Goal: Task Accomplishment & Management: Complete application form

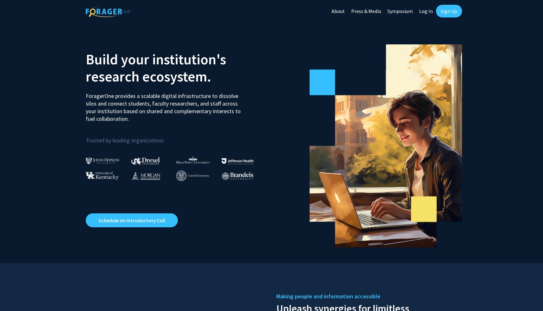
click at [447, 14] on link "Sign Up" at bounding box center [449, 11] width 26 height 13
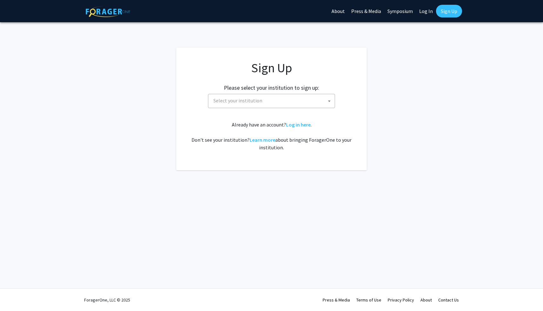
click at [272, 104] on span "Select your institution" at bounding box center [273, 100] width 124 height 13
type input "morg"
select select "20"
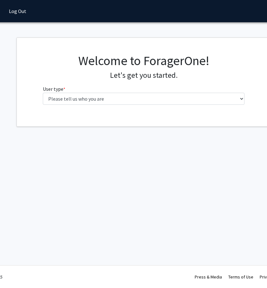
scroll to position [0, 50]
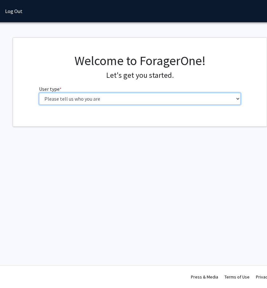
click at [80, 96] on select "Please tell us who you are Undergraduate Student Master's Student Doctoral Cand…" at bounding box center [140, 99] width 202 height 12
select select "1: undergrad"
click at [39, 93] on select "Please tell us who you are Undergraduate Student Master's Student Doctoral Cand…" at bounding box center [140, 99] width 202 height 12
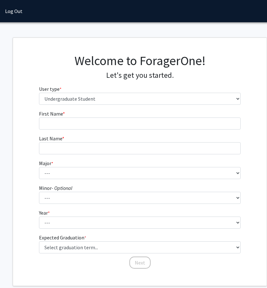
click at [92, 131] on form "First Name * required Last Name * required Major * required --- Accounting Actu…" at bounding box center [140, 186] width 202 height 153
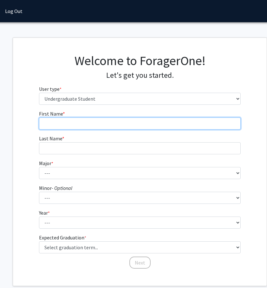
click at [89, 127] on input "First Name * required" at bounding box center [140, 123] width 202 height 12
type input "n"
type input "Maya"
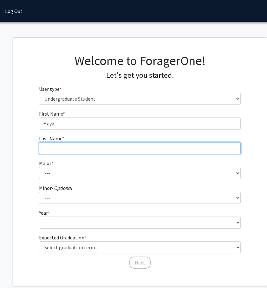
click at [87, 154] on input "Last Name * required" at bounding box center [140, 148] width 202 height 12
type input "[PERSON_NAME]"
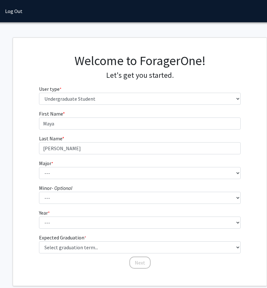
click at [84, 166] on fg-select "Major * required --- Accounting Actuarial Science Applied Liberal Studies Archi…" at bounding box center [140, 169] width 202 height 20
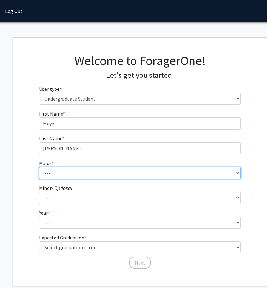
click at [85, 171] on select "--- Accounting Actuarial Science Applied Liberal Studies Architecture and Envir…" at bounding box center [140, 173] width 202 height 12
select select "9: 1599"
click at [39, 167] on select "--- Accounting Actuarial Science Applied Liberal Studies Architecture and Envir…" at bounding box center [140, 173] width 202 height 12
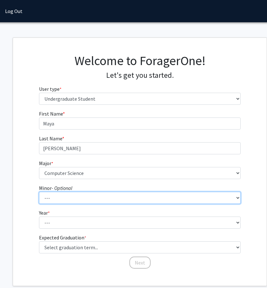
click at [81, 199] on select "--- Accounting Accounting with Finance Accounting with Information Science and …" at bounding box center [140, 198] width 202 height 12
click at [39, 192] on select "--- Accounting Accounting with Finance Accounting with Information Science and …" at bounding box center [140, 198] width 202 height 12
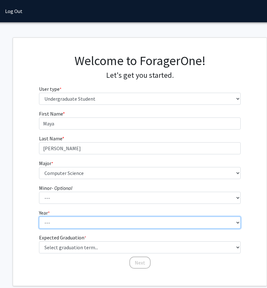
click at [65, 221] on select "--- First-year Sophomore Junior Senior Postbaccalaureate Certificate" at bounding box center [140, 222] width 202 height 12
select select "1: first-year"
click at [39, 216] on select "--- First-year Sophomore Junior Senior Postbaccalaureate Certificate" at bounding box center [140, 222] width 202 height 12
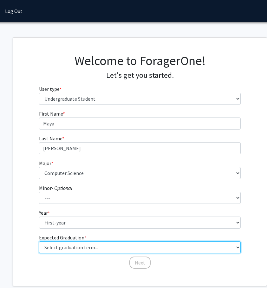
click at [73, 248] on select "Select graduation term... Spring 2025 Summer 2025 Fall 2025 Winter 2025 Spring …" at bounding box center [140, 247] width 202 height 12
select select "17: spring_2029"
click at [39, 241] on select "Select graduation term... Spring 2025 Summer 2025 Fall 2025 Winter 2025 Spring …" at bounding box center [140, 247] width 202 height 12
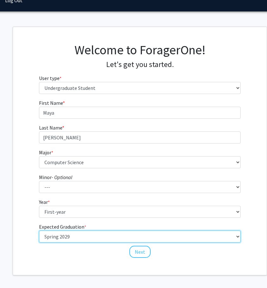
scroll to position [35, 50]
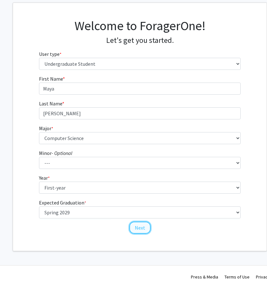
click at [141, 231] on button "Next" at bounding box center [139, 228] width 21 height 12
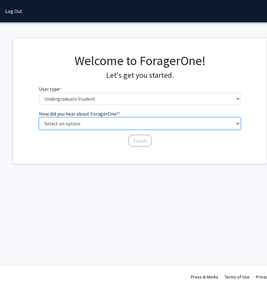
click at [118, 125] on select "Select an option Peer/student recommendation Faculty/staff recommendation Unive…" at bounding box center [140, 123] width 202 height 12
select select "2: faculty_recommendation"
click at [39, 117] on select "Select an option Peer/student recommendation Faculty/staff recommendation Unive…" at bounding box center [140, 123] width 202 height 12
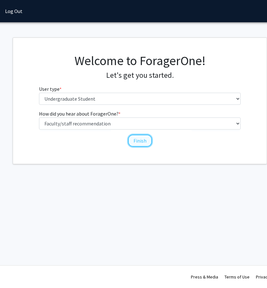
click at [137, 137] on button "Finish" at bounding box center [140, 141] width 24 height 12
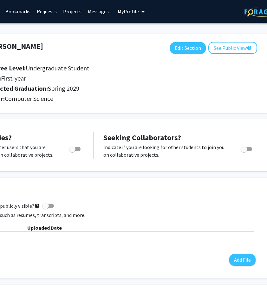
scroll to position [0, 114]
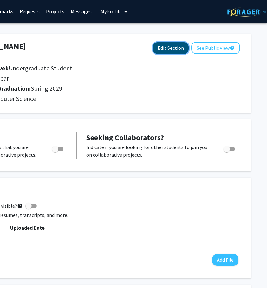
click at [175, 51] on button "Edit Section" at bounding box center [171, 48] width 36 height 12
select select "first-year"
select select "45: spring_2029"
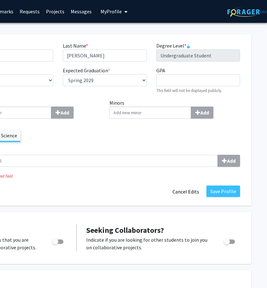
click at [114, 137] on div "Minors Add" at bounding box center [175, 123] width 140 height 48
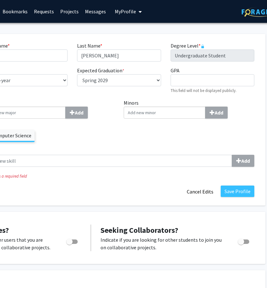
scroll to position [0, 109]
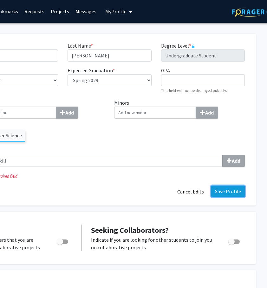
click at [219, 193] on button "Save Profile" at bounding box center [228, 191] width 34 height 11
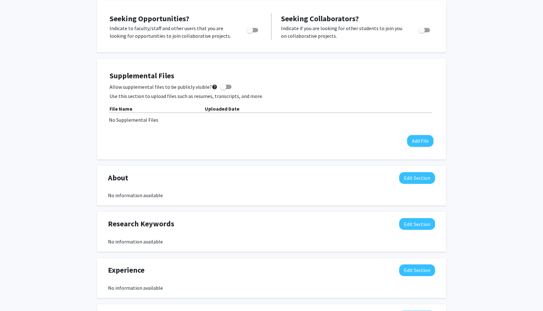
scroll to position [92, 0]
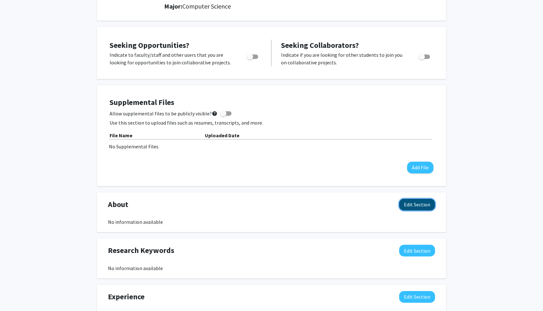
click at [418, 209] on button "Edit Section" at bounding box center [417, 205] width 36 height 12
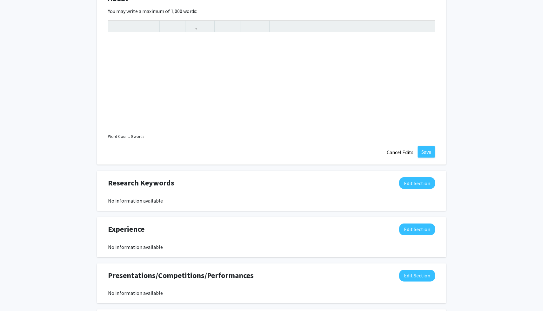
scroll to position [369, 0]
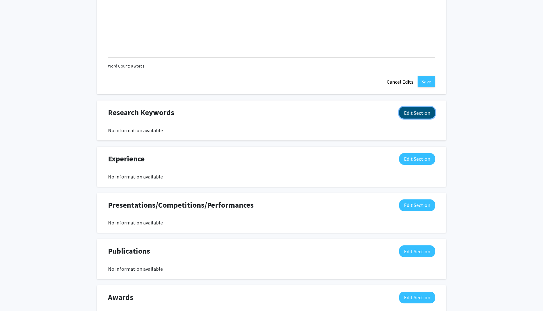
click at [412, 112] on button "Edit Section" at bounding box center [417, 113] width 36 height 12
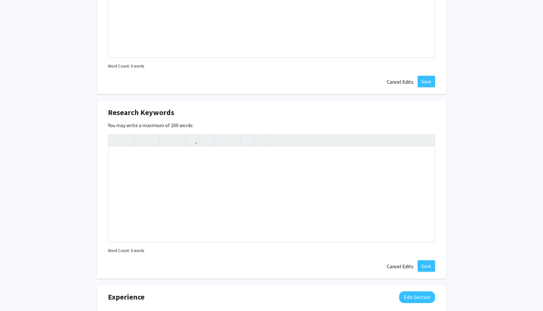
click at [362, 121] on div "Research Keywords Edit Section" at bounding box center [271, 114] width 336 height 15
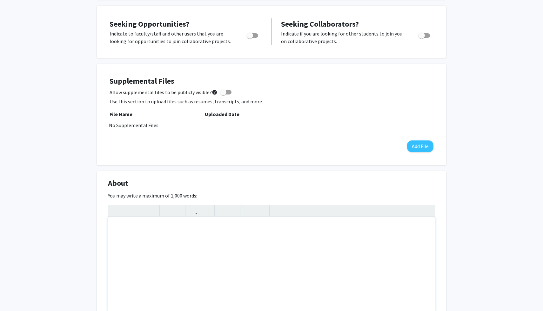
scroll to position [107, 0]
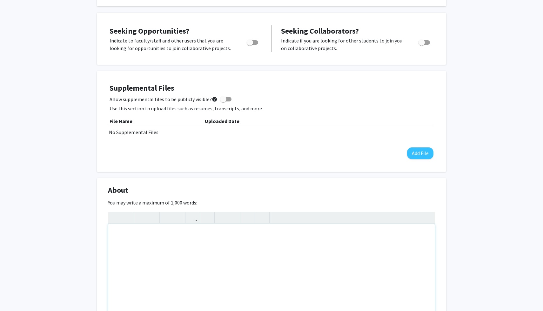
click at [286, 247] on div "Note to users with screen readers: Please deactivate our accessibility plugin f…" at bounding box center [271, 271] width 326 height 95
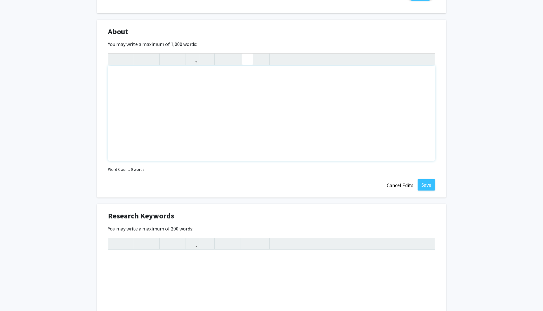
scroll to position [268, 0]
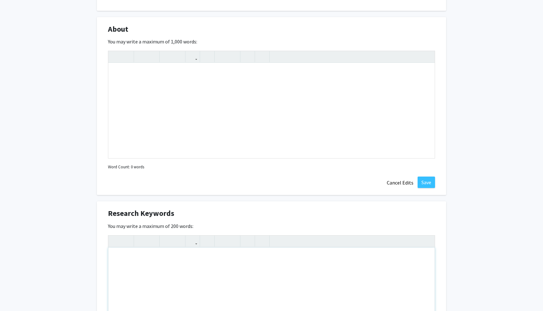
click at [158, 286] on div "Note to users with screen readers: Please deactivate our accessibility plugin f…" at bounding box center [271, 295] width 326 height 95
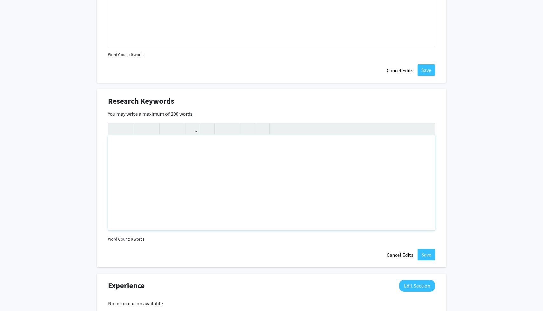
scroll to position [382, 0]
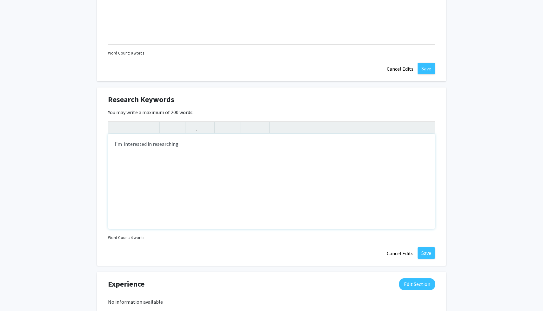
click at [126, 143] on div "I'm interested in researching" at bounding box center [271, 181] width 326 height 95
click at [188, 144] on div "I'm interested in researching" at bounding box center [271, 181] width 326 height 95
type textarea "I'm interested in researching different ways to make the use of artificial inte…"
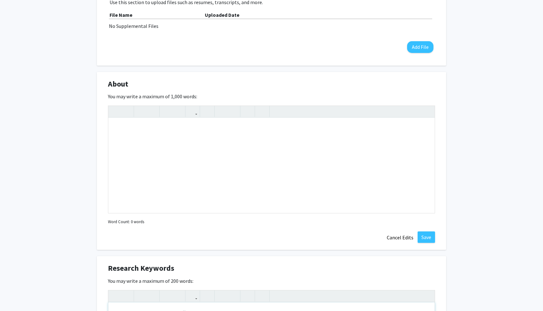
scroll to position [194, 0]
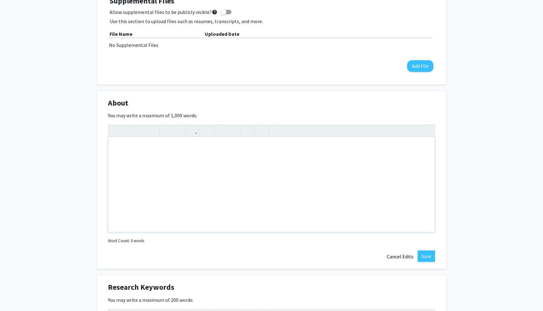
click at [204, 204] on div "Note to users with screen readers: Please deactivate our accessibility plugin f…" at bounding box center [271, 184] width 326 height 95
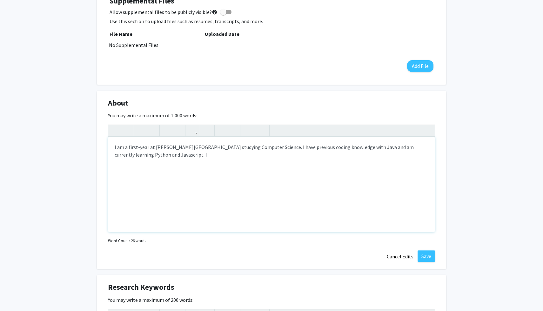
click at [153, 154] on div "I am a first-year at [PERSON_NAME][GEOGRAPHIC_DATA] studying Computer Science. …" at bounding box center [271, 184] width 326 height 95
click at [147, 148] on div "I am a first-year at [PERSON_NAME][GEOGRAPHIC_DATA] studying Computer Science. …" at bounding box center [271, 184] width 326 height 95
click at [195, 155] on div "I am a first-year student at [PERSON_NAME][GEOGRAPHIC_DATA] studying Computer S…" at bounding box center [271, 184] width 326 height 95
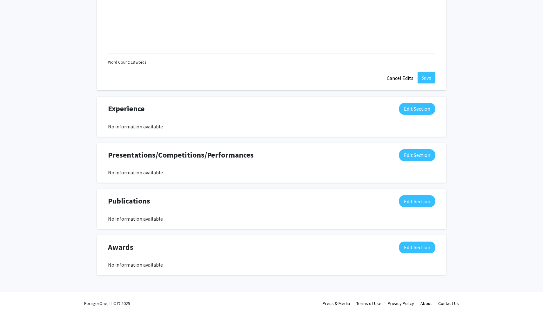
scroll to position [558, 0]
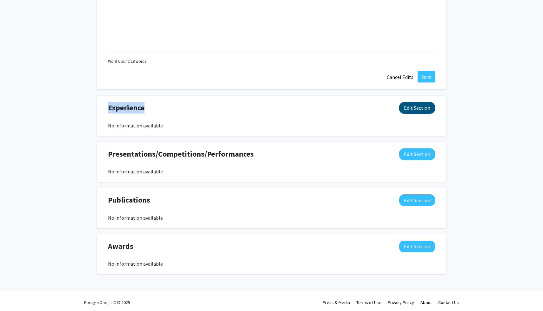
click at [423, 102] on div "Experience Edit Section No information available You may write a maximum of 750…" at bounding box center [271, 116] width 349 height 40
click at [413, 110] on button "Edit Section" at bounding box center [417, 108] width 36 height 12
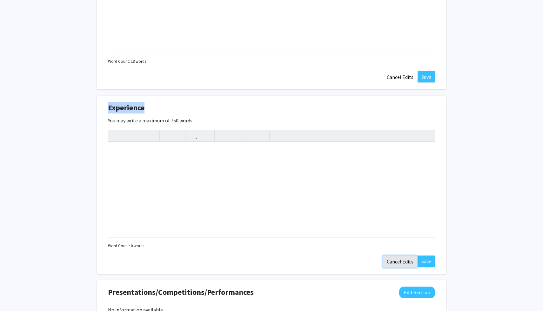
click at [394, 261] on button "Cancel Edits" at bounding box center [399, 262] width 35 height 12
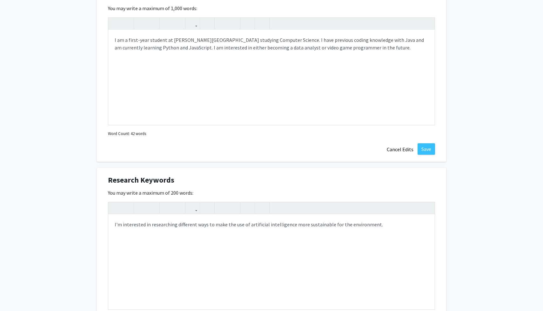
scroll to position [228, 0]
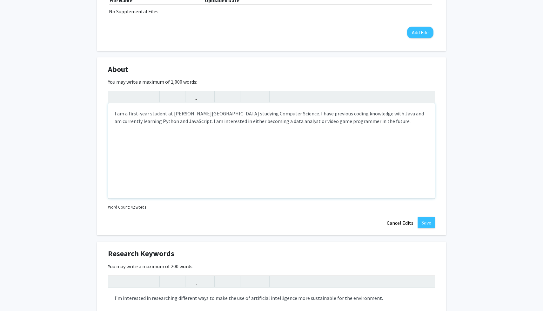
click at [413, 130] on div "I am a first-year student at [PERSON_NAME][GEOGRAPHIC_DATA] studying Computer S…" at bounding box center [271, 150] width 326 height 95
click at [292, 122] on div "I am a first-year student at [PERSON_NAME][GEOGRAPHIC_DATA] studying Computer S…" at bounding box center [271, 150] width 326 height 95
click at [396, 126] on div "I am a first-year student at [PERSON_NAME][GEOGRAPHIC_DATA] studying Computer S…" at bounding box center [271, 150] width 326 height 95
click at [114, 115] on div "I am a first-year student at [PERSON_NAME][GEOGRAPHIC_DATA] studying Computer S…" at bounding box center [271, 150] width 326 height 95
click at [170, 136] on div "My name is [PERSON_NAME], and I am a first-year student at [PERSON_NAME][GEOGRA…" at bounding box center [271, 150] width 326 height 95
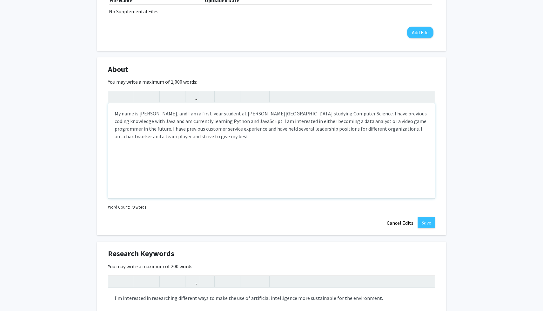
click at [137, 136] on div "My name is [PERSON_NAME], and I am a first-year student at [PERSON_NAME][GEOGRA…" at bounding box center [271, 150] width 326 height 95
click at [208, 136] on div "My name is [PERSON_NAME], and I am a first-year student at [PERSON_NAME][GEOGRA…" at bounding box center [271, 150] width 326 height 95
click at [151, 136] on div "My name is [PERSON_NAME], and I am a first-year student at [PERSON_NAME][GEOGRA…" at bounding box center [271, 150] width 326 height 95
click at [214, 139] on div "My name is [PERSON_NAME], and I am a first-year student at [PERSON_NAME][GEOGRA…" at bounding box center [271, 150] width 326 height 95
click at [372, 131] on div "My name is [PERSON_NAME], and I am a first-year student at [PERSON_NAME][GEOGRA…" at bounding box center [271, 150] width 326 height 95
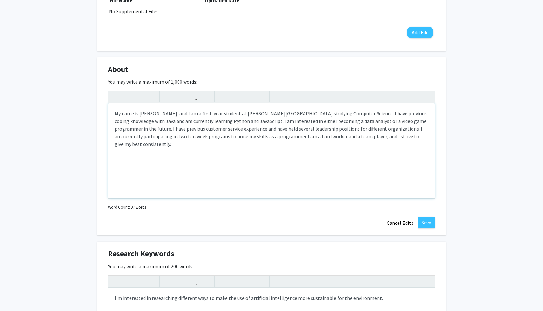
click at [167, 135] on div "My name is [PERSON_NAME], and I am a first-year student at [PERSON_NAME][GEOGRA…" at bounding box center [271, 150] width 326 height 95
click at [166, 139] on div "My name is [PERSON_NAME], and I am a first-year student at [PERSON_NAME][GEOGRA…" at bounding box center [271, 150] width 326 height 95
click at [200, 138] on div "My name is [PERSON_NAME], and I am a first-year student at [PERSON_NAME][GEOGRA…" at bounding box center [271, 150] width 326 height 95
click at [267, 138] on div "My name is [PERSON_NAME], and I am a first-year student at [PERSON_NAME][GEOGRA…" at bounding box center [271, 150] width 326 height 95
click at [269, 138] on div "My name is [PERSON_NAME], and I am a first-year student at [PERSON_NAME][GEOGRA…" at bounding box center [271, 150] width 326 height 95
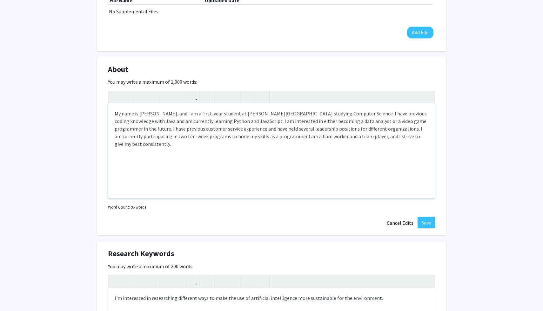
click at [272, 140] on div "My name is [PERSON_NAME], and I am a first-year student at [PERSON_NAME][GEOGRA…" at bounding box center [271, 150] width 326 height 95
type textarea "My name is [PERSON_NAME], and I am a first-year student at [PERSON_NAME][GEOGRA…"
click at [326, 146] on div "My name is [PERSON_NAME], and I am a first-year student at [PERSON_NAME][GEOGRA…" at bounding box center [271, 150] width 326 height 95
click at [425, 224] on button "Save" at bounding box center [425, 222] width 17 height 11
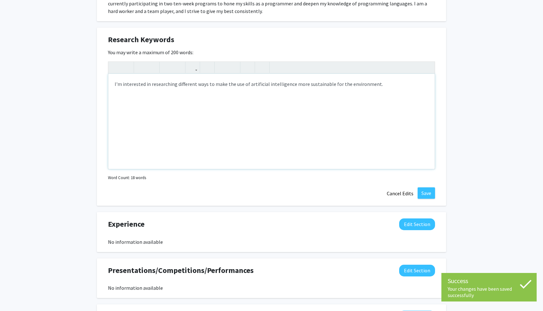
scroll to position [279, 0]
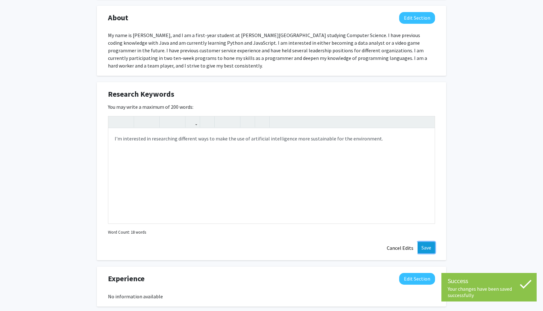
click at [430, 247] on button "Save" at bounding box center [425, 247] width 17 height 11
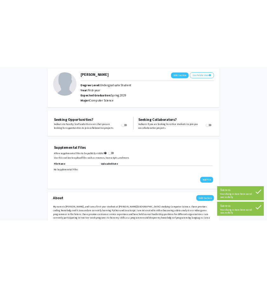
scroll to position [0, 0]
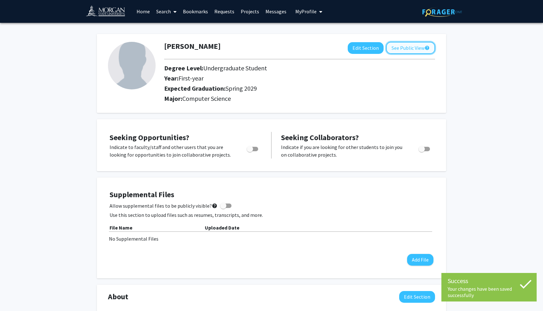
click at [406, 46] on button "See Public View help" at bounding box center [410, 48] width 49 height 12
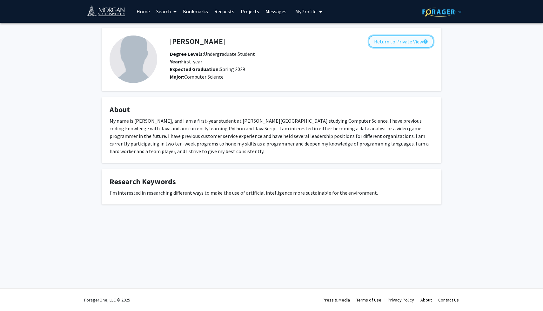
click at [385, 43] on button "Return to Private View help" at bounding box center [400, 42] width 65 height 12
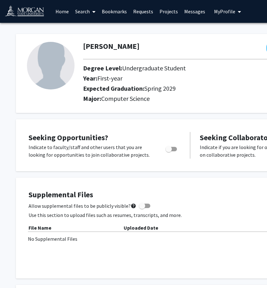
scroll to position [0, 114]
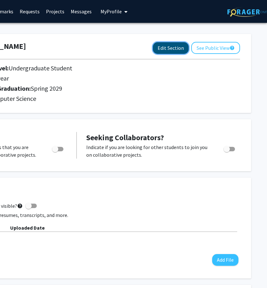
click at [176, 47] on button "Edit Section" at bounding box center [171, 48] width 36 height 12
select select "first-year"
select select "45: spring_2029"
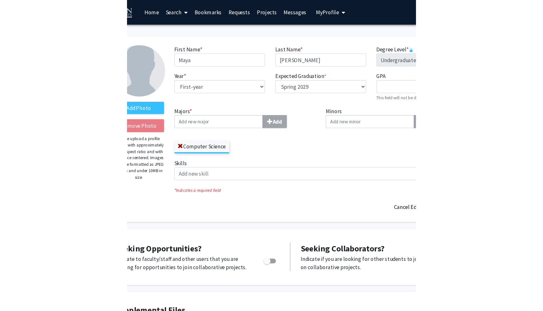
scroll to position [0, 0]
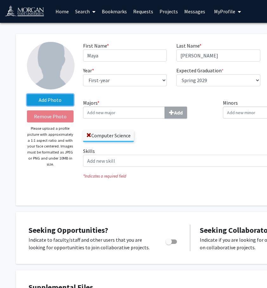
click at [57, 97] on label "Add Photo" at bounding box center [50, 99] width 47 height 11
click at [0, 0] on input "Add Photo" at bounding box center [0, 0] width 0 height 0
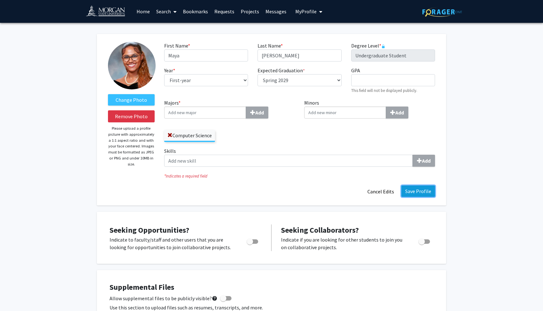
click at [419, 193] on button "Save Profile" at bounding box center [418, 191] width 34 height 11
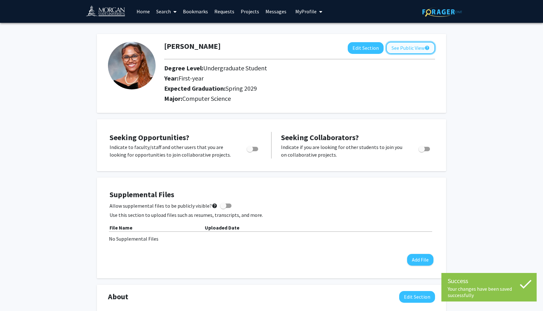
click at [417, 52] on button "See Public View help" at bounding box center [410, 48] width 49 height 12
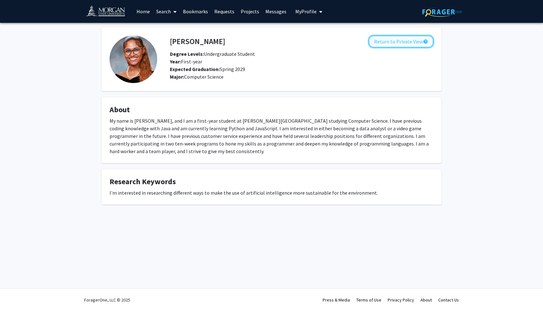
click at [407, 43] on button "Return to Private View help" at bounding box center [400, 42] width 65 height 12
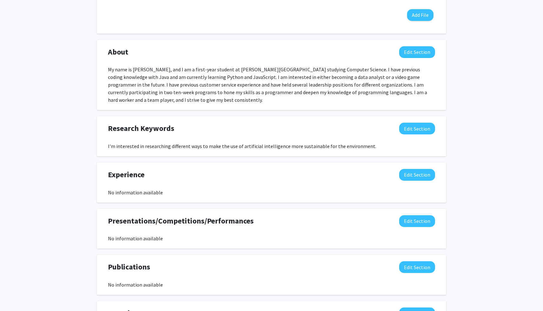
scroll to position [225, 0]
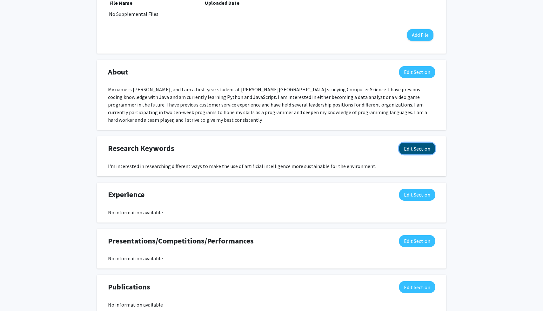
click at [425, 153] on button "Edit Section" at bounding box center [417, 149] width 36 height 12
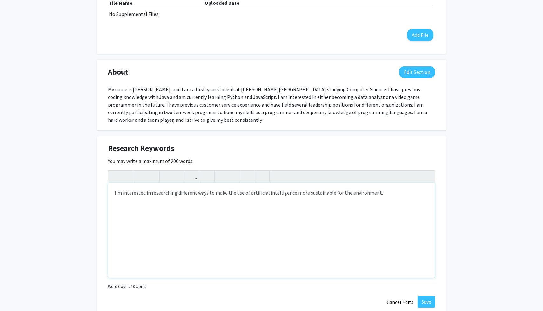
click at [387, 192] on div "I'm interested in researching different ways to make the use of artificial inte…" at bounding box center [271, 230] width 326 height 95
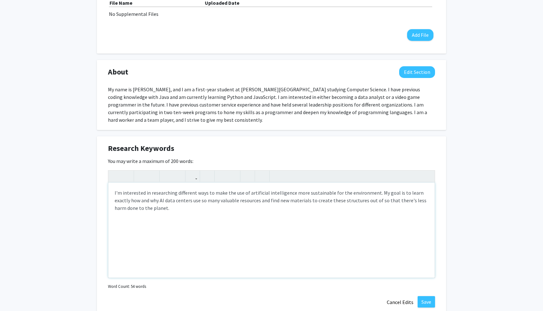
type textarea "I'm interested in researching different ways to make the use of artificial inte…"
click at [425, 299] on button "Save" at bounding box center [425, 301] width 17 height 11
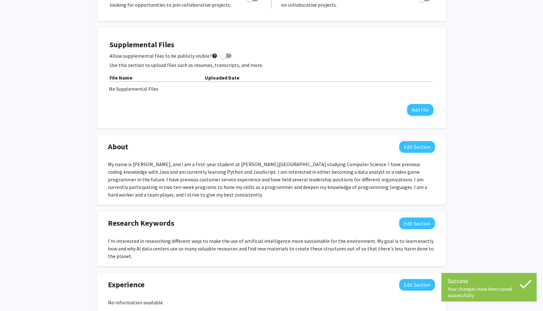
scroll to position [0, 0]
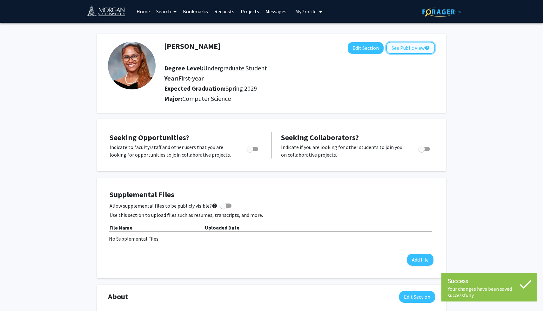
click at [400, 52] on button "See Public View help" at bounding box center [410, 48] width 49 height 12
